Goal: Transaction & Acquisition: Obtain resource

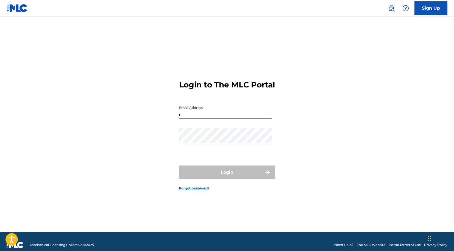
type input "e"
type input "[EMAIL_ADDRESS][DOMAIN_NAME]"
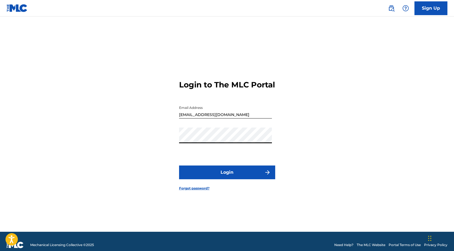
click at [227, 177] on button "Login" at bounding box center [227, 172] width 96 height 14
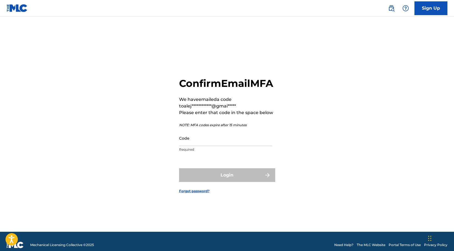
click at [191, 146] on input "Code" at bounding box center [225, 138] width 93 height 16
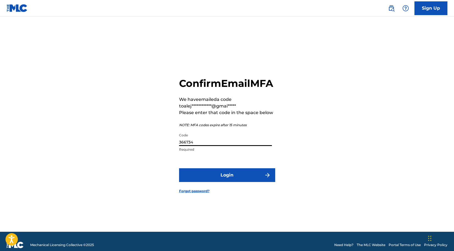
type input "366734"
click at [197, 175] on button "Login" at bounding box center [227, 175] width 96 height 14
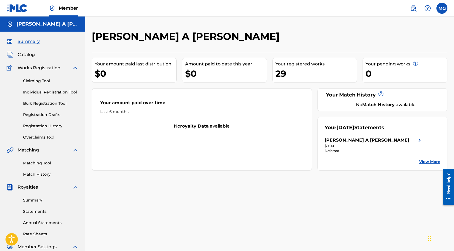
click at [335, 153] on div "Deferred" at bounding box center [374, 150] width 98 height 5
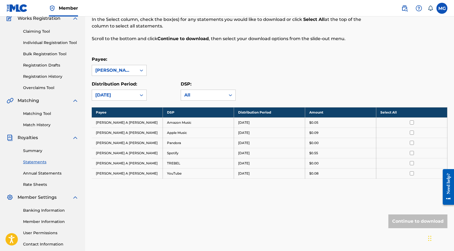
scroll to position [46, 0]
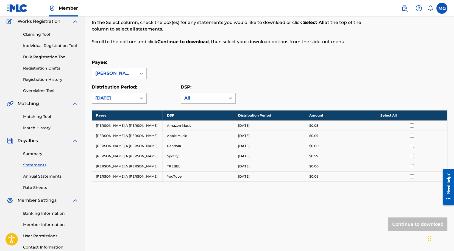
click at [142, 101] on icon at bounding box center [141, 97] width 5 height 5
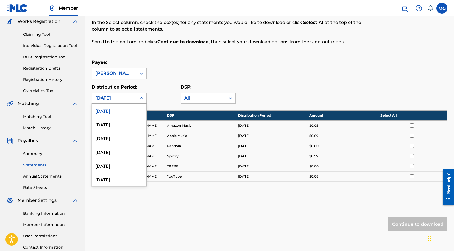
click at [168, 83] on div "Payee: [PERSON_NAME] A [PERSON_NAME] Distribution Period: [DATE], 1 of 54. 54 r…" at bounding box center [270, 81] width 356 height 45
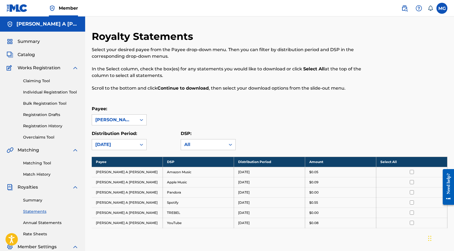
scroll to position [0, 0]
click at [38, 40] on span "Summary" at bounding box center [29, 41] width 22 height 7
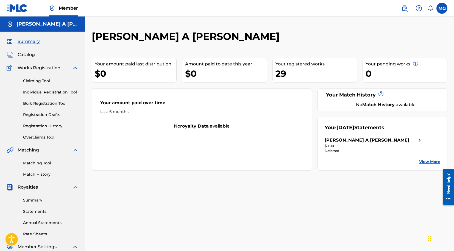
click at [147, 70] on div "$0" at bounding box center [136, 73] width 82 height 12
click at [375, 106] on strong "Match History" at bounding box center [379, 104] width 32 height 5
click at [417, 138] on img at bounding box center [420, 140] width 7 height 7
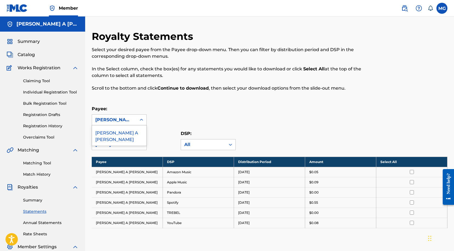
click at [138, 121] on div at bounding box center [142, 120] width 10 height 10
click at [135, 147] on div "[DATE]" at bounding box center [114, 144] width 45 height 10
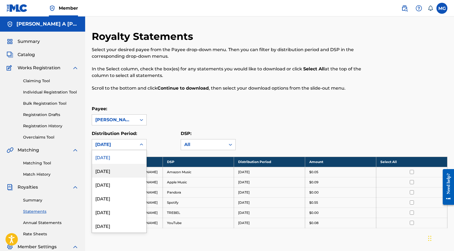
click at [122, 168] on div "[DATE]" at bounding box center [119, 171] width 54 height 14
click at [126, 145] on div "[DATE]" at bounding box center [114, 144] width 38 height 7
click at [118, 185] on div "[DATE]" at bounding box center [119, 185] width 54 height 14
click at [127, 146] on div "[DATE]" at bounding box center [114, 144] width 38 height 7
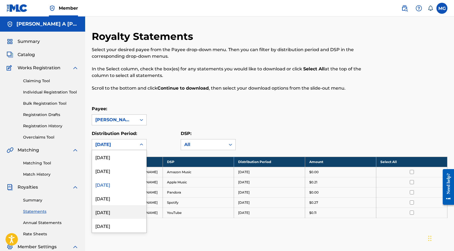
click at [118, 206] on div "[DATE]" at bounding box center [119, 212] width 54 height 14
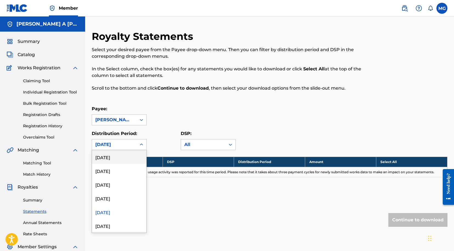
click at [133, 145] on div "[DATE]" at bounding box center [114, 144] width 38 height 7
click at [109, 229] on div "[DATE]" at bounding box center [119, 226] width 54 height 14
click at [134, 148] on div "[DATE]" at bounding box center [114, 144] width 45 height 10
click at [121, 195] on div "[DATE]" at bounding box center [119, 198] width 54 height 14
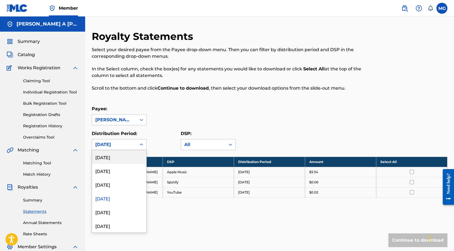
click at [140, 145] on icon at bounding box center [141, 144] width 5 height 5
click at [124, 186] on div "[DATE]" at bounding box center [119, 185] width 54 height 14
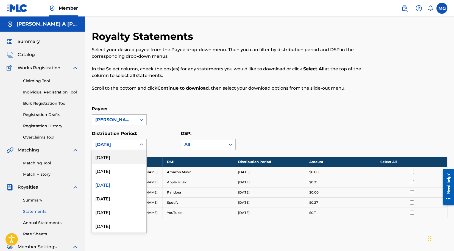
click at [132, 144] on div "[DATE]" at bounding box center [114, 144] width 38 height 7
click at [123, 168] on div "[DATE]" at bounding box center [119, 171] width 54 height 14
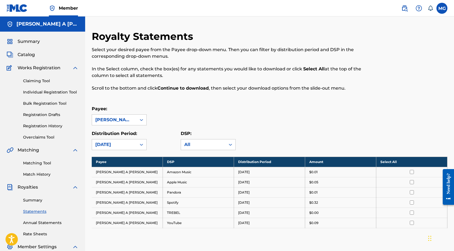
click at [47, 124] on link "Registration History" at bounding box center [51, 126] width 56 height 6
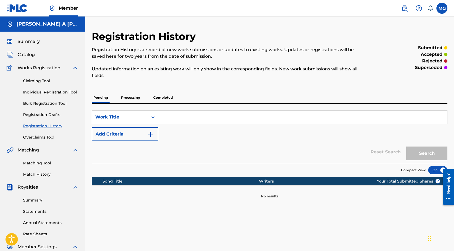
click at [47, 119] on div "Claiming Tool Individual Registration Tool Bulk Registration Tool Registration …" at bounding box center [43, 105] width 72 height 69
click at [48, 111] on div "Claiming Tool Individual Registration Tool Bulk Registration Tool Registration …" at bounding box center [43, 105] width 72 height 69
click at [47, 113] on link "Registration Drafts" at bounding box center [51, 115] width 56 height 6
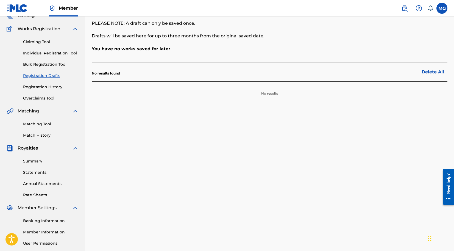
scroll to position [41, 0]
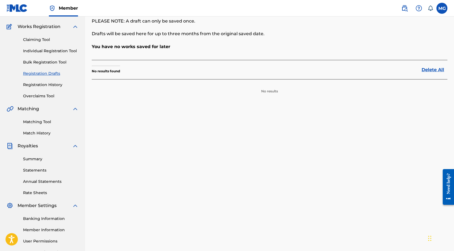
click at [32, 161] on link "Summary" at bounding box center [51, 159] width 56 height 6
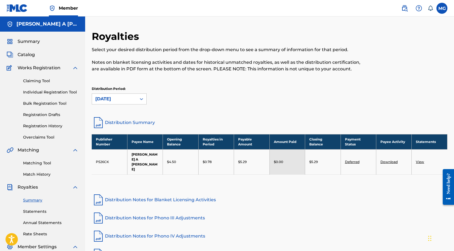
click at [418, 154] on td "View" at bounding box center [430, 161] width 36 height 25
click at [418, 160] on link "View" at bounding box center [420, 162] width 8 height 4
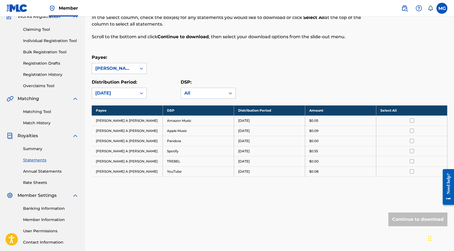
scroll to position [55, 0]
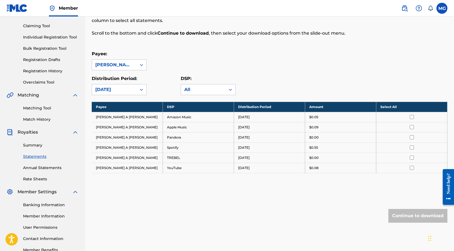
click at [33, 167] on link "Annual Statements" at bounding box center [51, 168] width 56 height 6
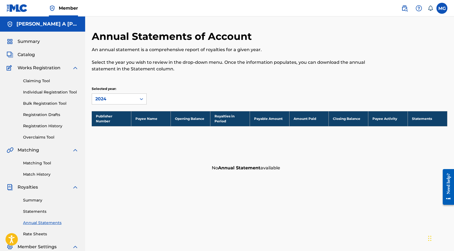
click at [34, 199] on link "Summary" at bounding box center [51, 200] width 56 height 6
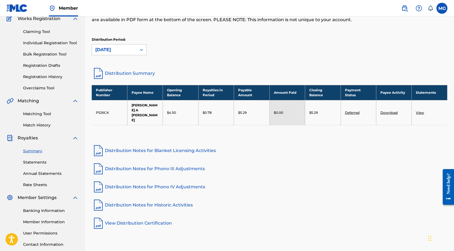
scroll to position [57, 0]
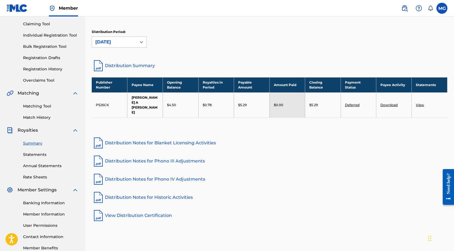
click at [350, 103] on td "Deferred" at bounding box center [358, 104] width 35 height 25
click at [351, 103] on link "Deferred" at bounding box center [352, 105] width 15 height 4
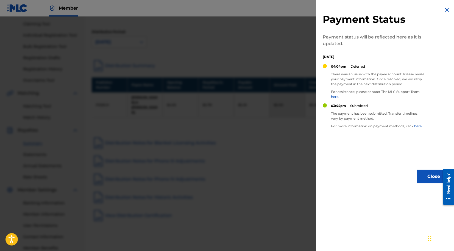
click at [305, 116] on div at bounding box center [227, 141] width 454 height 251
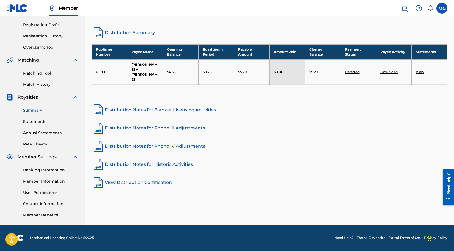
scroll to position [90, 0]
click at [37, 145] on link "Rate Sheets" at bounding box center [51, 144] width 56 height 6
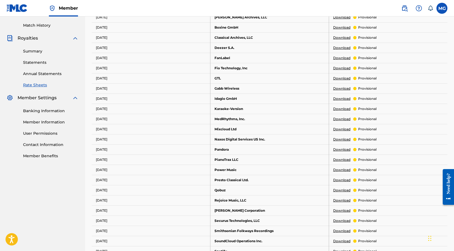
scroll to position [127, 0]
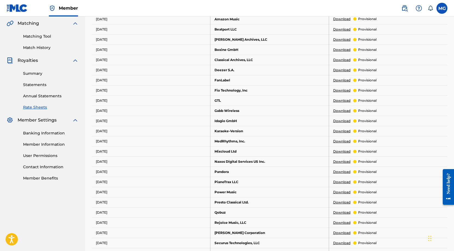
click at [47, 169] on link "Contact Information" at bounding box center [51, 167] width 56 height 6
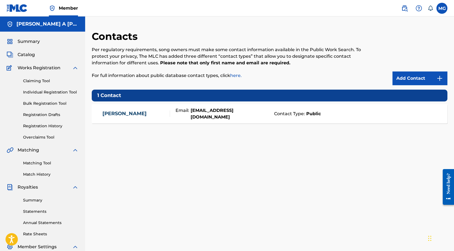
click at [39, 163] on link "Matching Tool" at bounding box center [51, 163] width 56 height 6
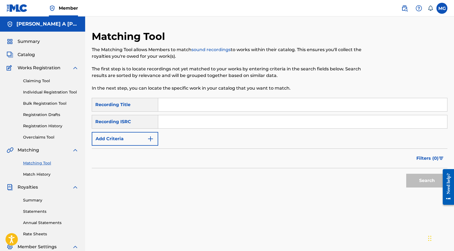
click at [34, 150] on span "Matching" at bounding box center [28, 150] width 21 height 7
click at [33, 136] on link "Overclaims Tool" at bounding box center [51, 137] width 56 height 6
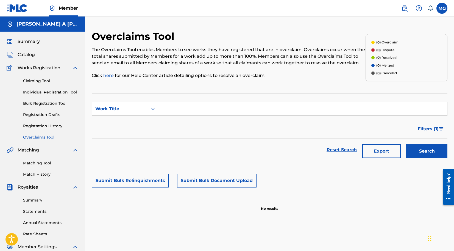
click at [35, 127] on link "Registration History" at bounding box center [51, 126] width 56 height 6
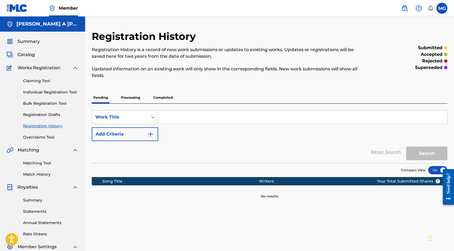
click at [35, 117] on link "Registration Drafts" at bounding box center [51, 115] width 56 height 6
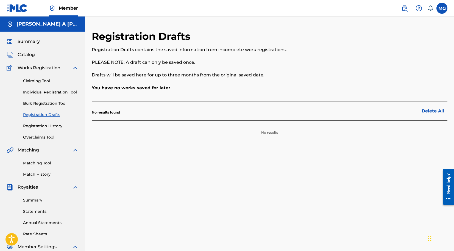
click at [72, 185] on img at bounding box center [75, 187] width 7 height 7
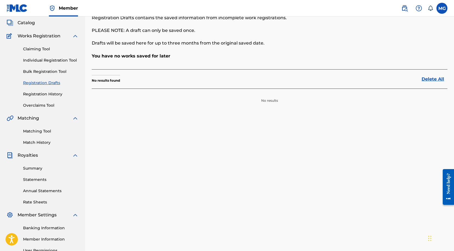
scroll to position [60, 0]
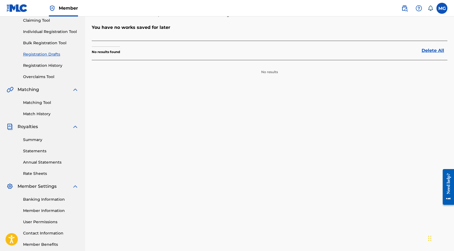
click at [77, 183] on img at bounding box center [75, 186] width 7 height 7
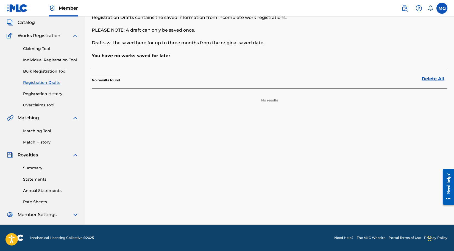
scroll to position [32, 0]
click at [37, 200] on link "Rate Sheets" at bounding box center [51, 202] width 56 height 6
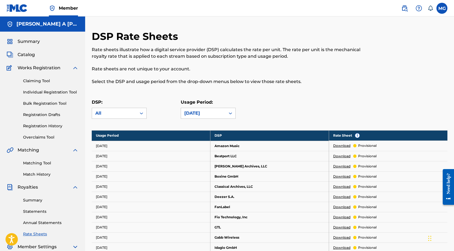
click at [226, 198] on td "Deezer S.A." at bounding box center [270, 197] width 119 height 10
click at [350, 194] on td "Download provisional" at bounding box center [388, 197] width 119 height 10
click at [347, 199] on td "Download provisional" at bounding box center [388, 197] width 119 height 10
click at [347, 197] on link "Download" at bounding box center [341, 196] width 17 height 5
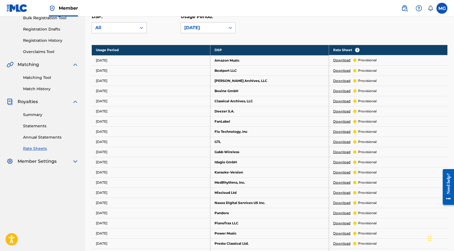
scroll to position [56, 0]
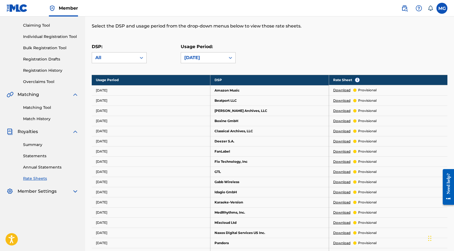
click at [37, 160] on div "Summary Statements Annual Statements Rate Sheets" at bounding box center [43, 158] width 72 height 46
click at [36, 156] on link "Statements" at bounding box center [51, 156] width 56 height 6
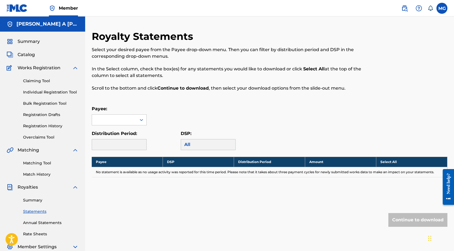
click at [36, 200] on link "Summary" at bounding box center [51, 200] width 56 height 6
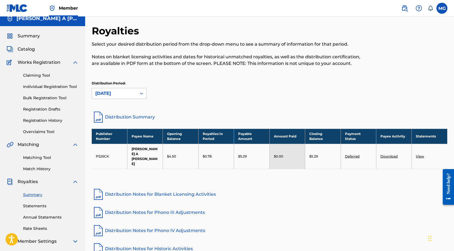
scroll to position [5, 0]
click at [39, 158] on link "Matching Tool" at bounding box center [51, 158] width 56 height 6
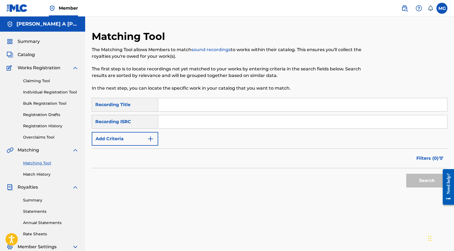
click at [445, 12] on label at bounding box center [442, 8] width 11 height 11
click at [442, 8] on input "MG Manuel A Gilbert Brito alejandrobrito87@gmail.com Notification Preferences P…" at bounding box center [442, 8] width 0 height 0
click at [391, 78] on p "Log out" at bounding box center [389, 77] width 13 height 5
click at [442, 8] on input "MG Manuel A Gilbert Brito alejandrobrito87@gmail.com Notification Preferences P…" at bounding box center [442, 8] width 0 height 0
